Goal: Information Seeking & Learning: Find specific fact

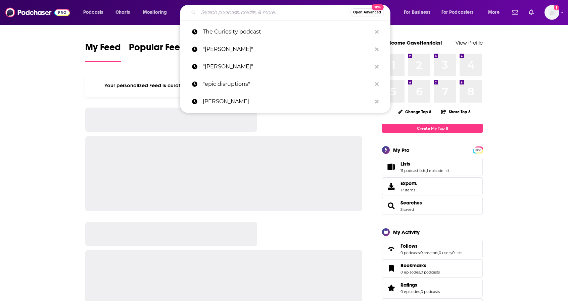
drag, startPoint x: 0, startPoint y: 0, endPoint x: 263, endPoint y: 13, distance: 263.5
click at [263, 13] on input "Search podcasts, credits, & more..." at bounding box center [274, 12] width 152 height 11
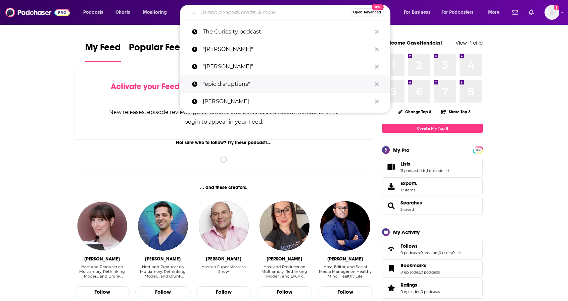
click at [248, 86] on p ""epic disruptions"" at bounding box center [287, 84] width 169 height 17
type input ""epic disruptions""
